Goal: Information Seeking & Learning: Learn about a topic

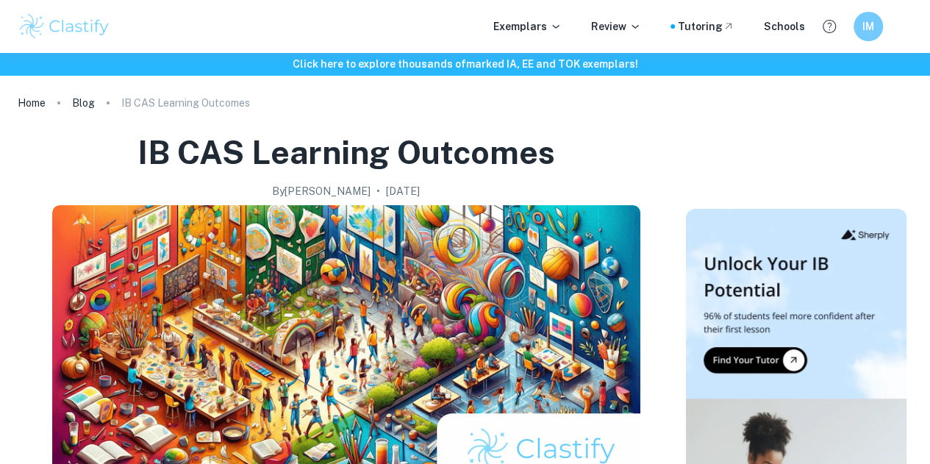
click at [46, 33] on img at bounding box center [64, 26] width 93 height 29
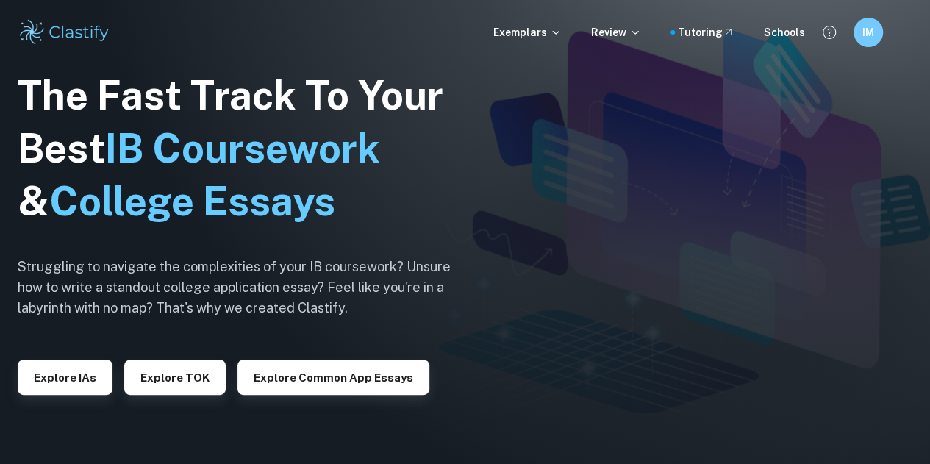
scroll to position [85, 0]
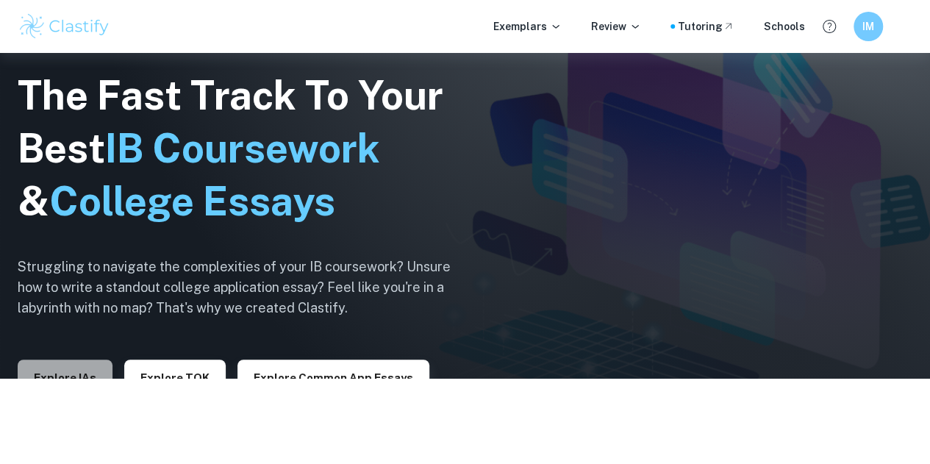
click at [76, 370] on button "Explore IAs" at bounding box center [65, 377] width 95 height 35
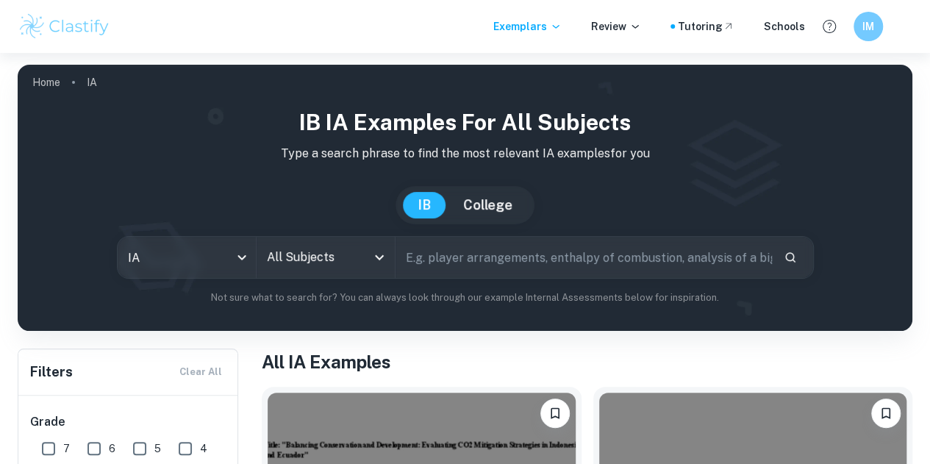
click at [448, 258] on input "text" at bounding box center [584, 257] width 376 height 41
type input "genome"
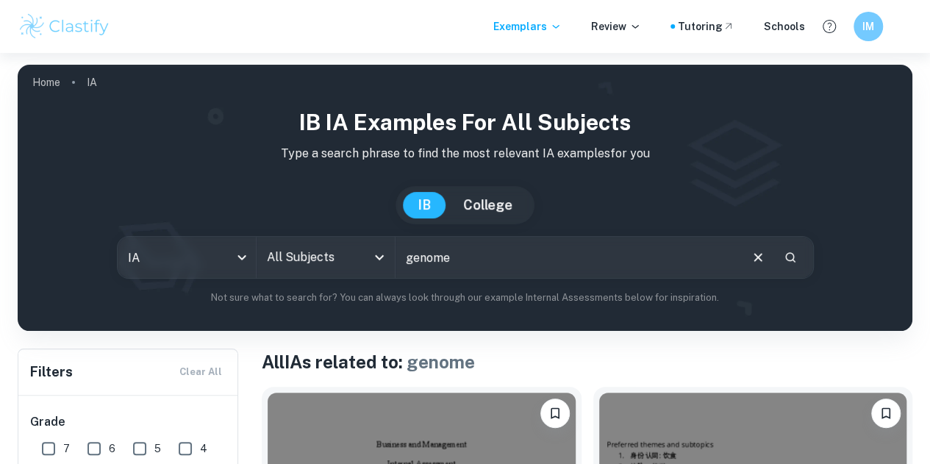
click at [366, 264] on input "All Subjects" at bounding box center [314, 257] width 103 height 28
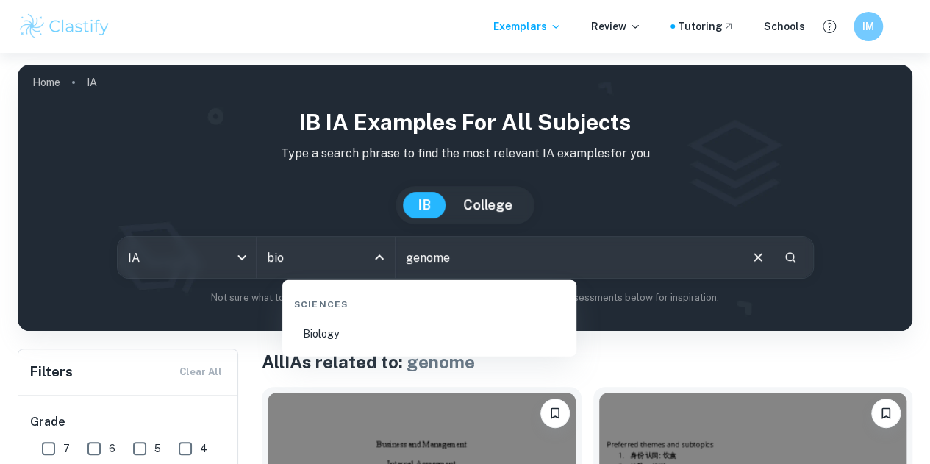
click at [368, 338] on li "Biology" at bounding box center [429, 334] width 282 height 34
type input "Biology"
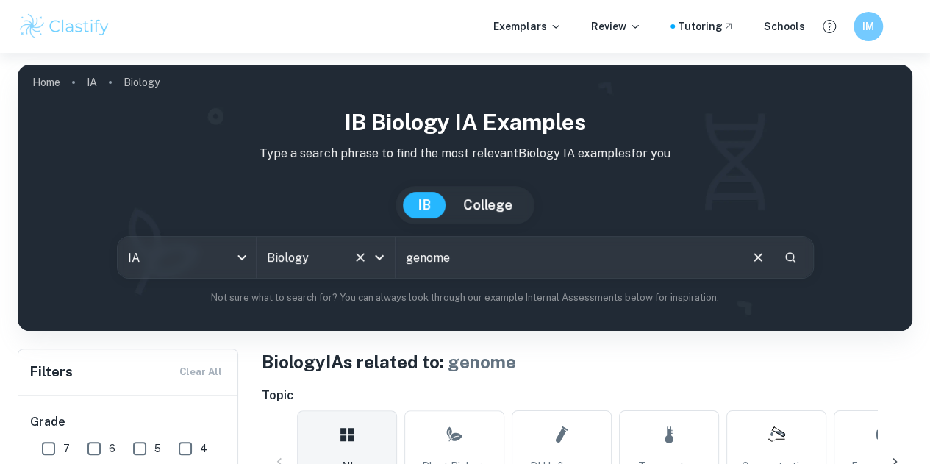
drag, startPoint x: 487, startPoint y: 251, endPoint x: 328, endPoint y: 265, distance: 159.4
click at [328, 265] on div "IA ia All Subjects Biology All Subjects genome ​" at bounding box center [465, 257] width 697 height 43
type input "allele"
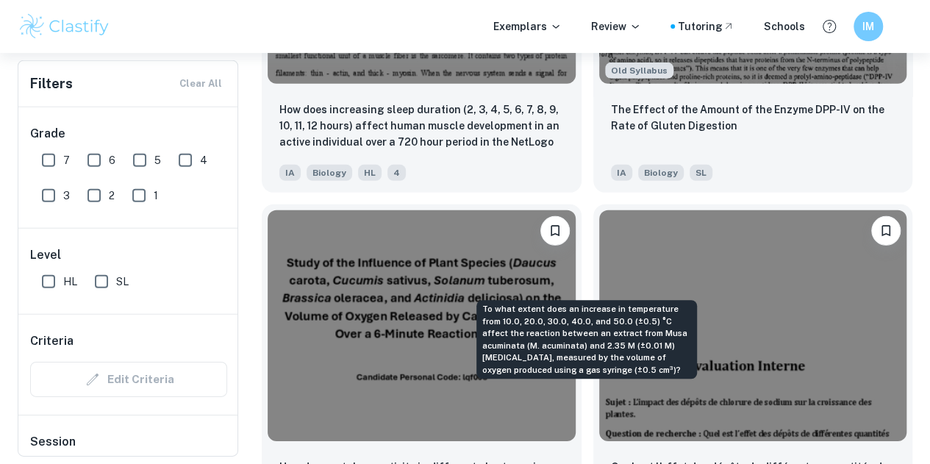
scroll to position [2121, 0]
